Goal: Find specific page/section: Find specific page/section

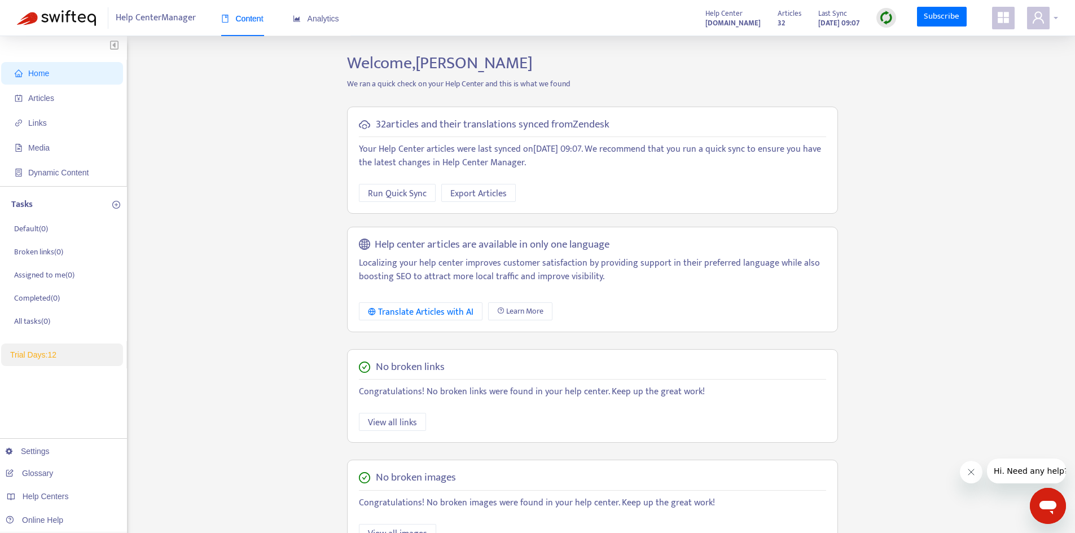
click at [1035, 18] on icon "user" at bounding box center [1038, 17] width 11 height 12
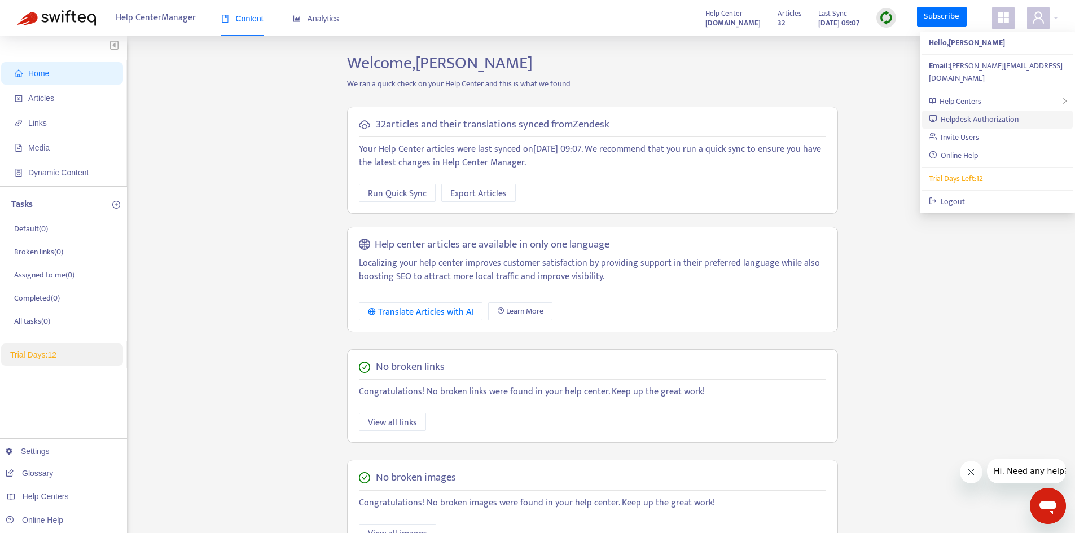
click at [1016, 113] on link "Helpdesk Authorization" at bounding box center [974, 119] width 90 height 13
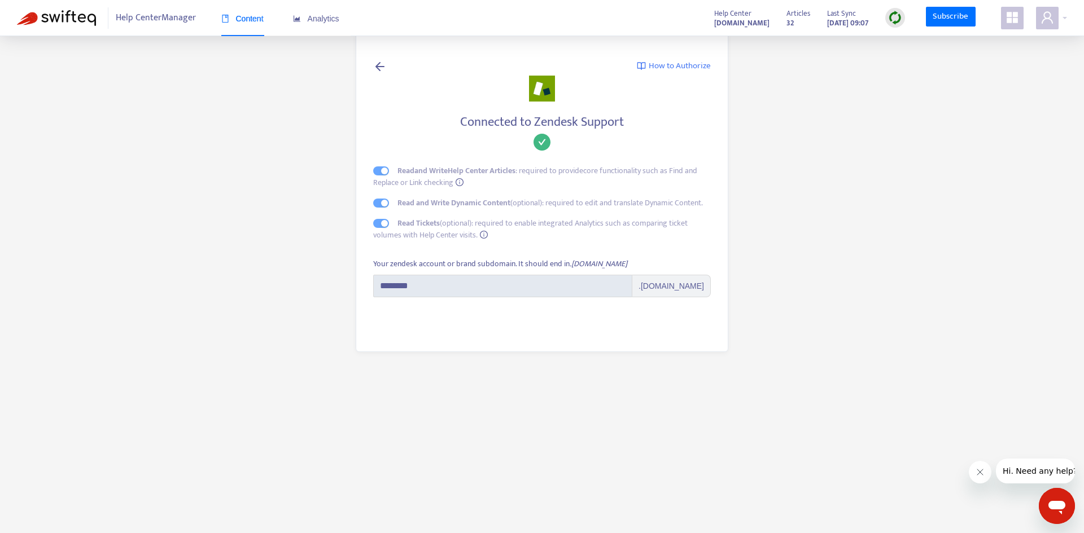
click at [1015, 106] on main "How to Authorize Connected to Zendesk Support Read and Write Help Center Articl…" at bounding box center [542, 266] width 1084 height 533
click at [930, 144] on main "How to Authorize Connected to Zendesk Support Read and Write Help Center Articl…" at bounding box center [542, 266] width 1084 height 533
click at [778, 191] on main "How to Authorize Connected to Zendesk Support Read and Write Help Center Articl…" at bounding box center [542, 266] width 1084 height 533
click at [739, 218] on div "How to Authorize Connected to Zendesk Support Read and Write Help Center Articl…" at bounding box center [542, 191] width 406 height 355
click at [241, 20] on span "Content" at bounding box center [242, 18] width 42 height 9
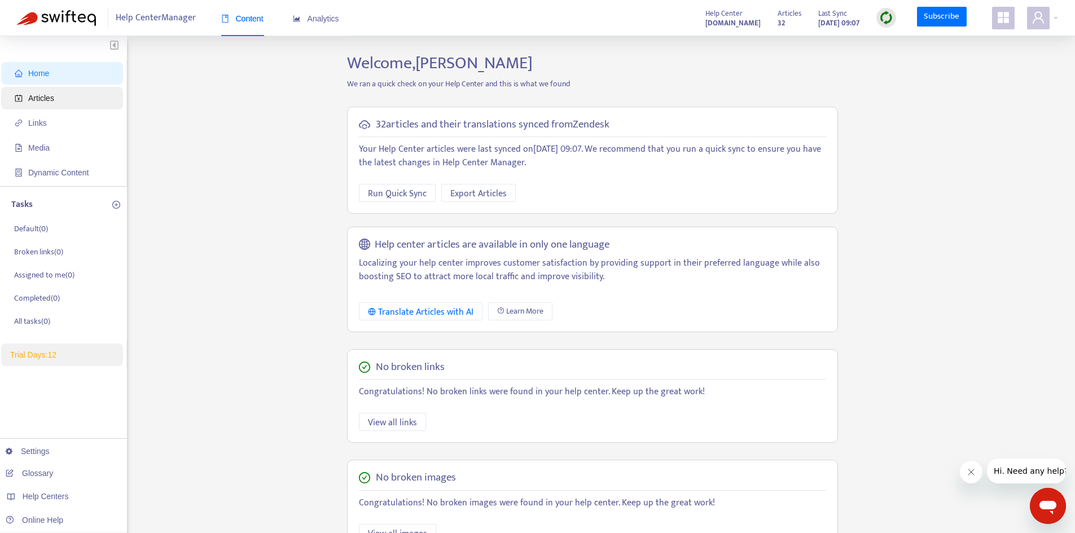
click at [78, 96] on span "Articles" at bounding box center [64, 98] width 99 height 23
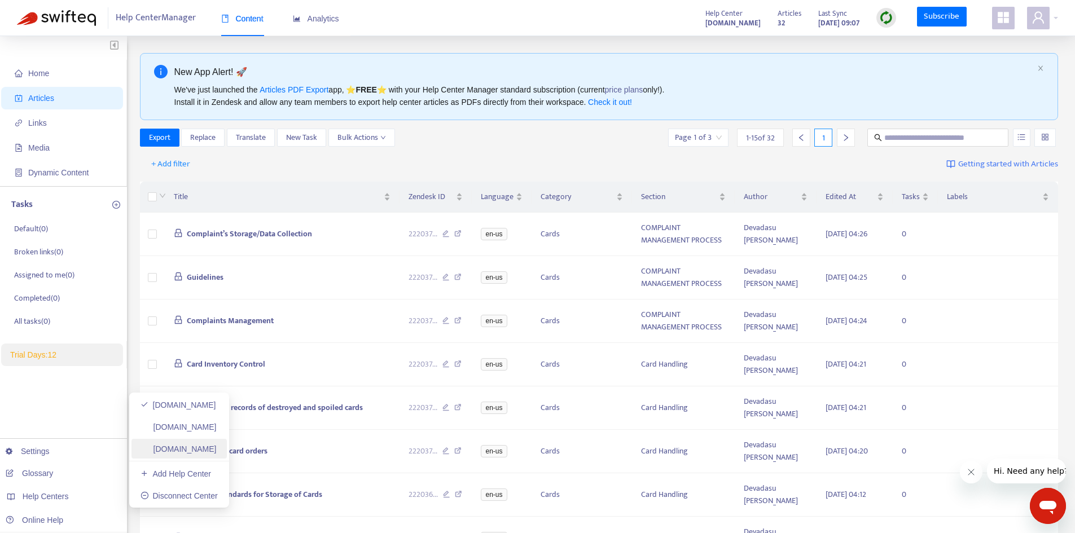
click at [217, 454] on link "[DOMAIN_NAME]" at bounding box center [179, 449] width 76 height 9
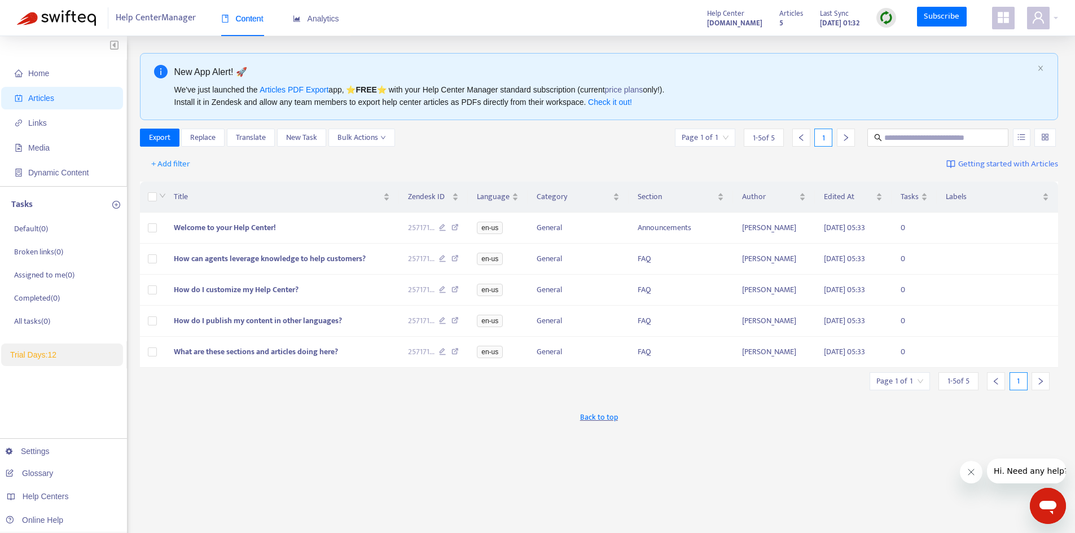
click at [882, 16] on img at bounding box center [886, 18] width 14 height 14
click at [814, 85] on div "We've just launched the Articles PDF Export app, ⭐ FREE ⭐️ with your Help Cente…" at bounding box center [603, 96] width 859 height 25
click at [1045, 21] on span at bounding box center [1038, 18] width 23 height 23
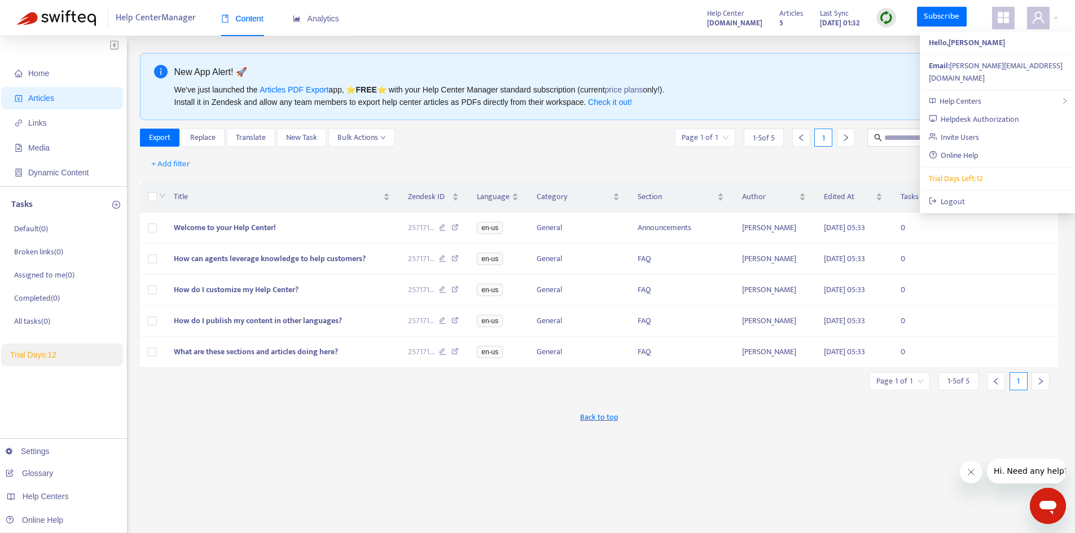
click at [751, 85] on div "We've just launched the Articles PDF Export app, ⭐ FREE ⭐️ with your Help Cente…" at bounding box center [603, 96] width 859 height 25
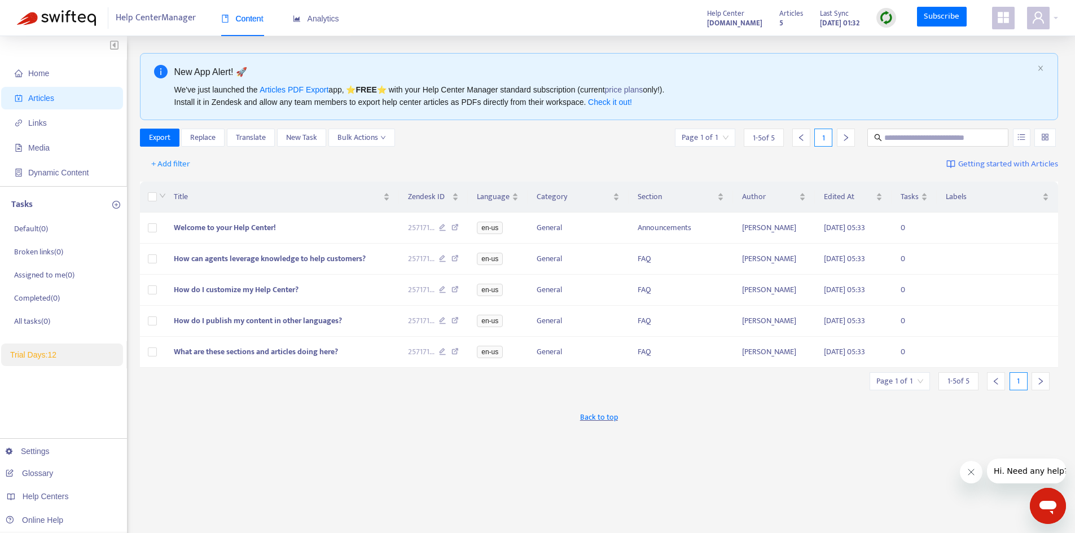
click at [1010, 20] on span at bounding box center [1003, 18] width 23 height 23
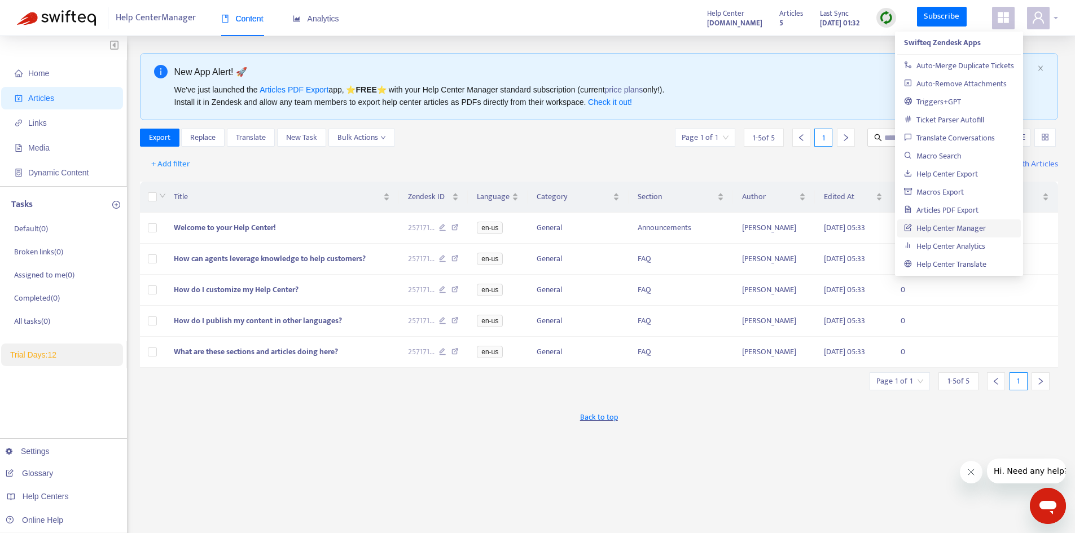
click at [1036, 15] on icon "user" at bounding box center [1039, 18] width 14 height 14
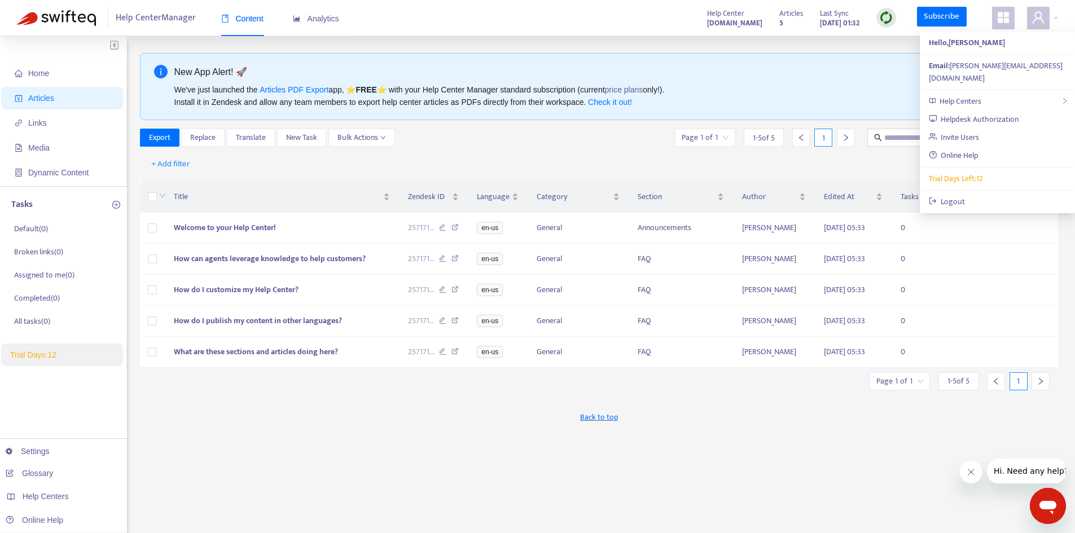
click at [1006, 15] on icon "appstore" at bounding box center [1003, 17] width 11 height 11
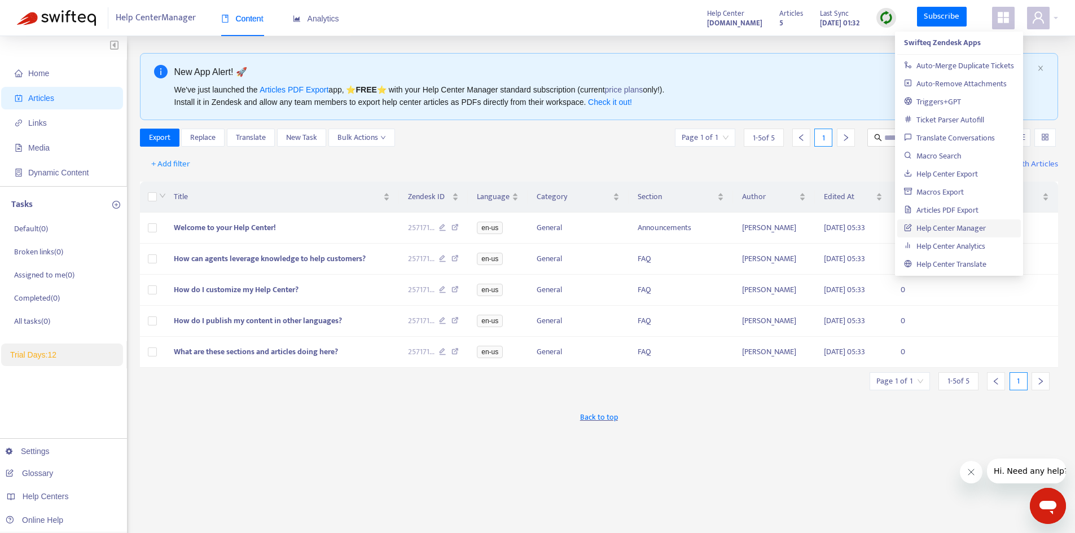
click at [1055, 47] on div "Home Articles Links Media Dynamic Content Tasks Default ( 0 ) Broken links ( 0 …" at bounding box center [537, 374] width 1075 height 677
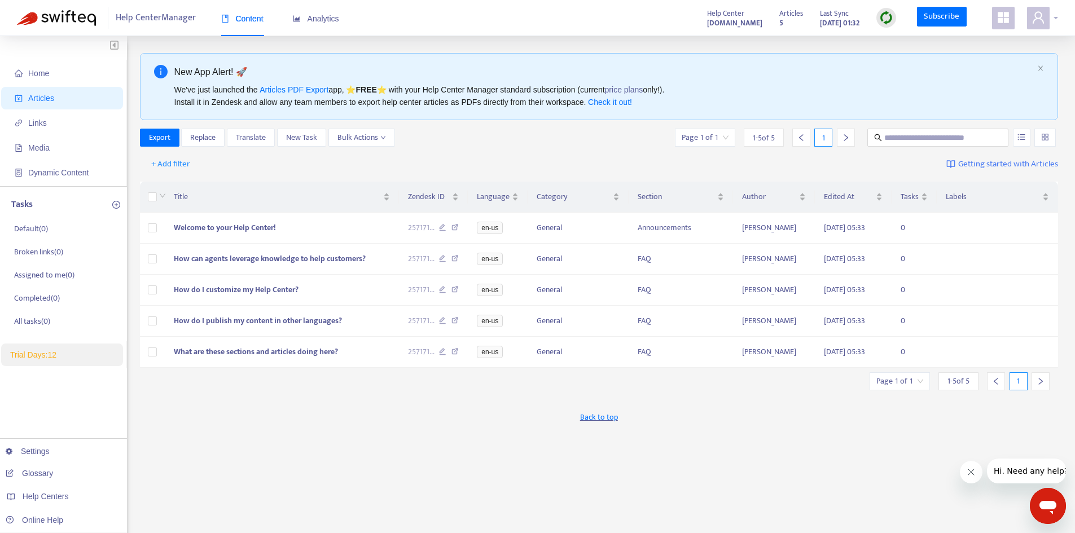
click at [1040, 12] on icon "user" at bounding box center [1039, 18] width 14 height 14
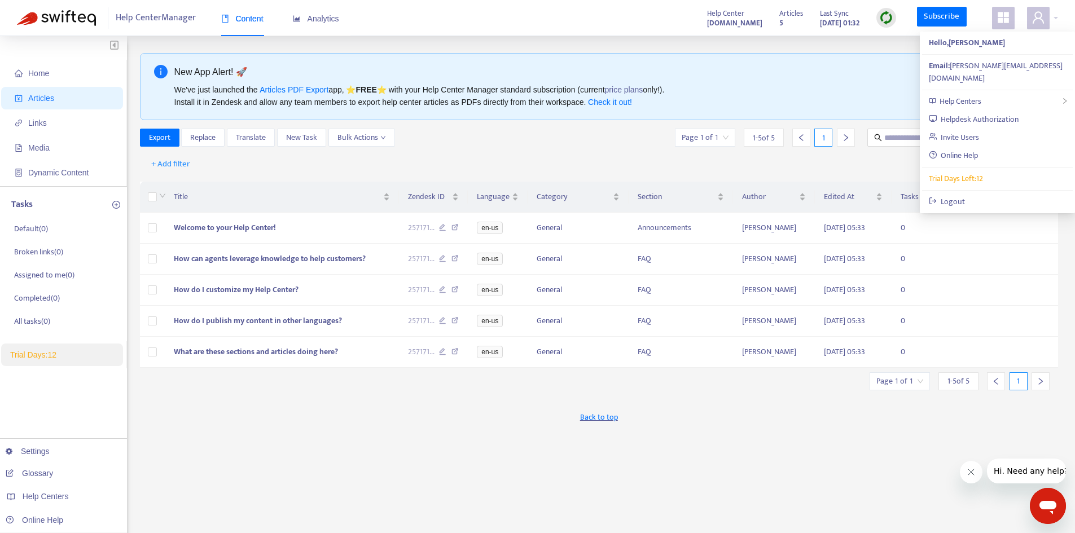
click at [1007, 22] on icon "appstore" at bounding box center [1003, 17] width 11 height 11
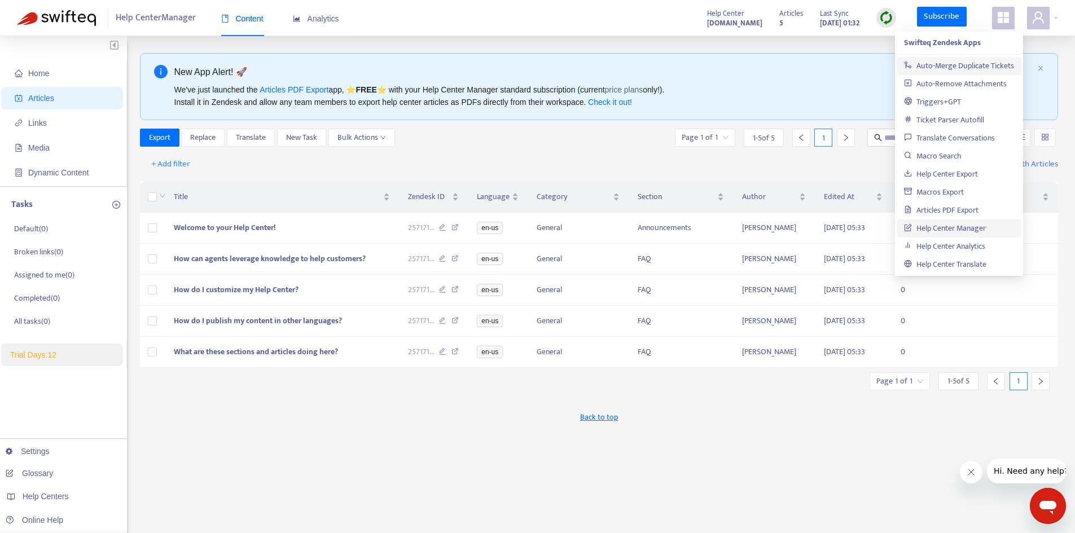
click at [967, 66] on link "Auto-Merge Duplicate Tickets" at bounding box center [959, 65] width 110 height 13
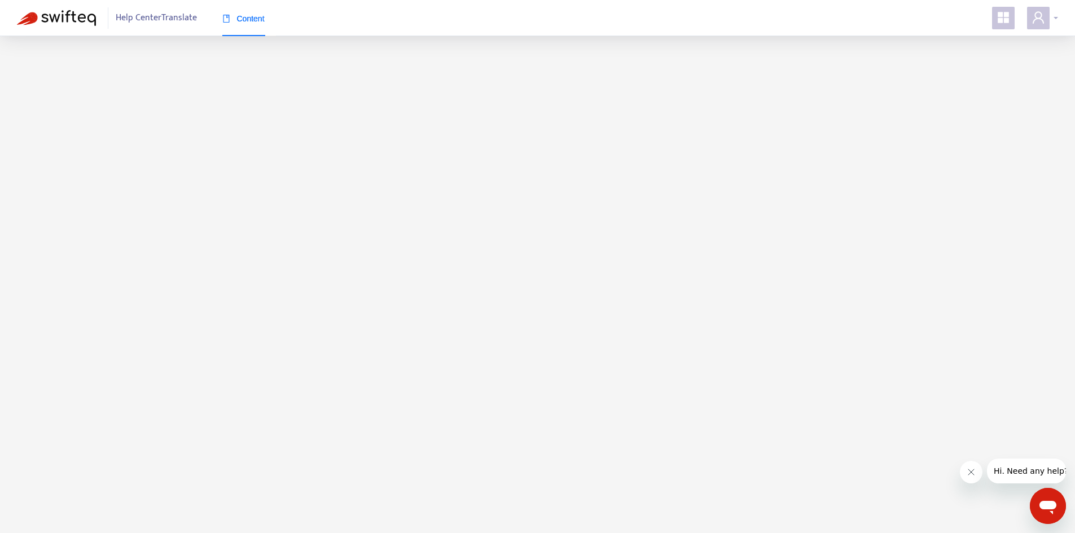
click at [1045, 21] on span at bounding box center [1038, 18] width 23 height 23
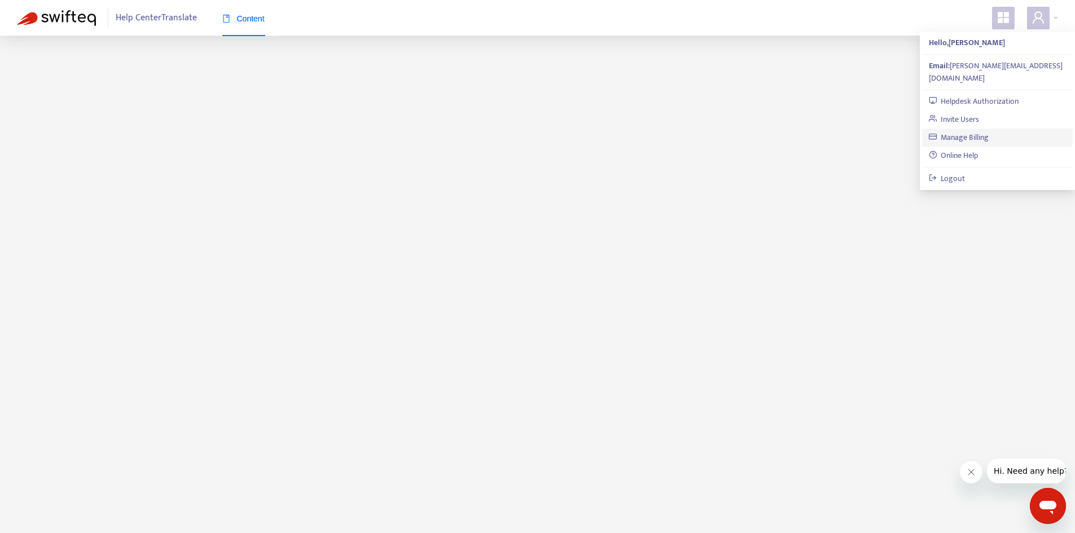
click at [983, 131] on link "Manage Billing" at bounding box center [959, 137] width 60 height 13
